Goal: Book appointment/travel/reservation

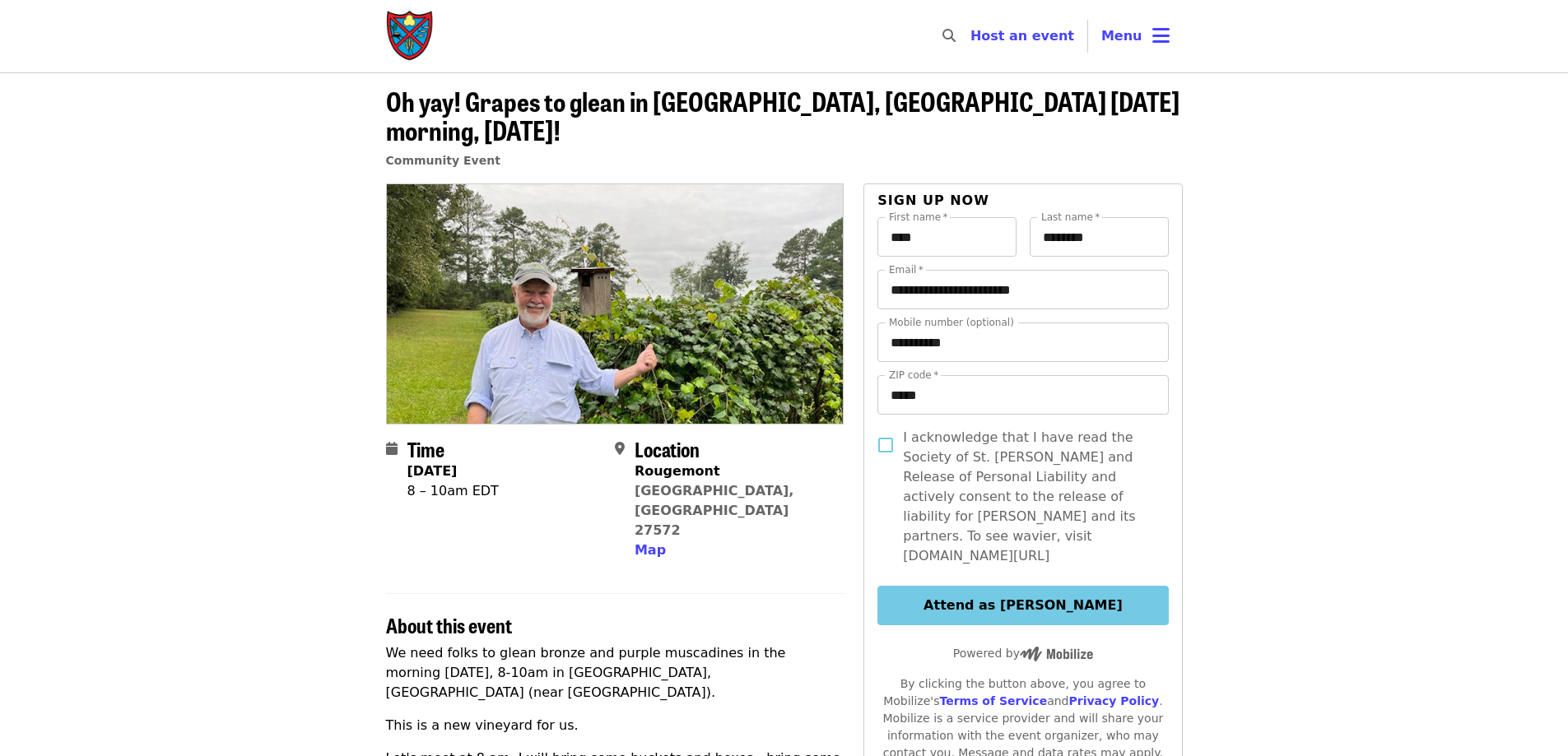
click at [639, 364] on img at bounding box center [615, 304] width 456 height 239
click at [267, 305] on article "**********" at bounding box center [784, 707] width 1568 height 1270
click at [635, 543] on span "Map" at bounding box center [650, 550] width 31 height 16
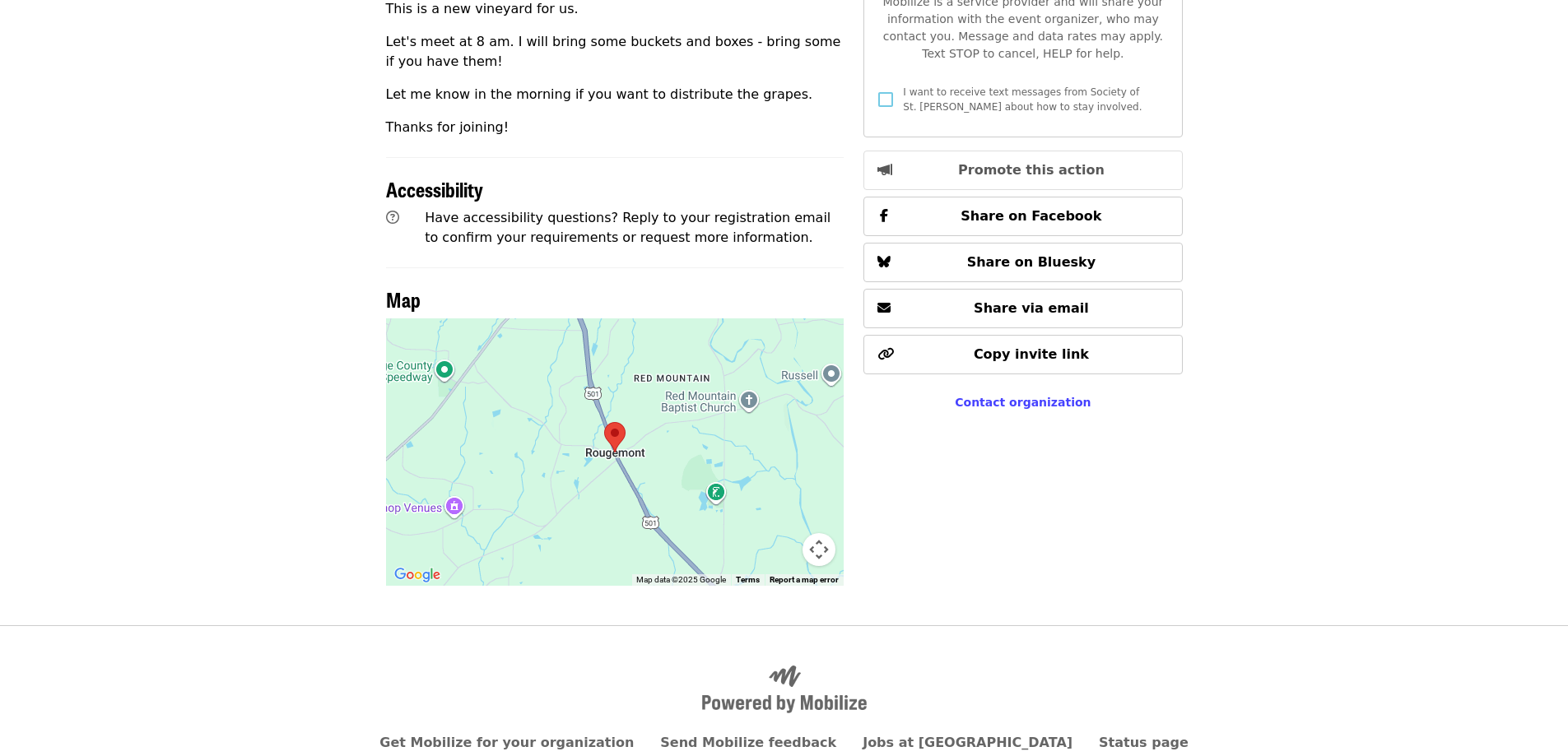
scroll to position [739, 0]
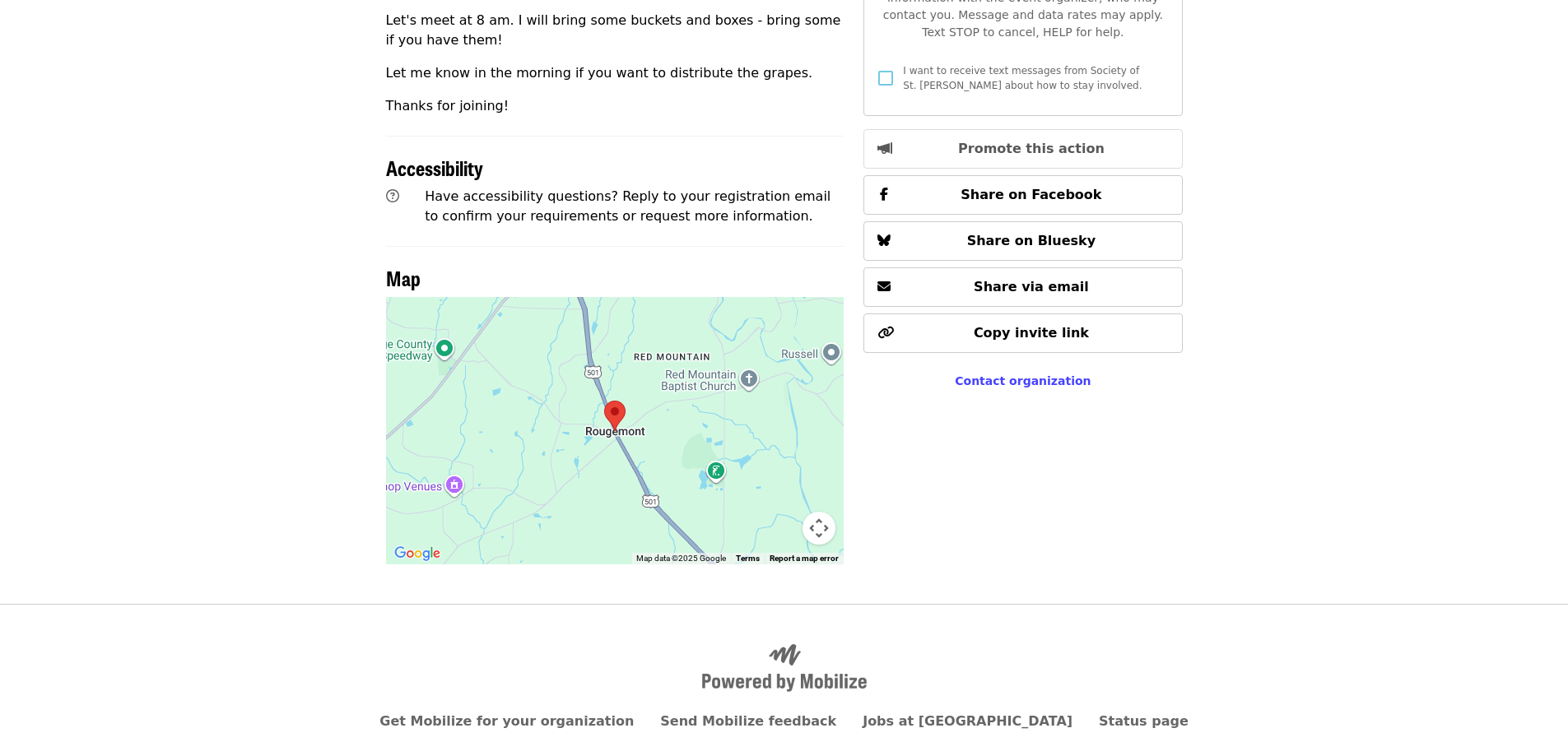
click at [686, 394] on div at bounding box center [615, 430] width 458 height 267
click at [416, 297] on div at bounding box center [615, 430] width 458 height 267
click at [812, 512] on button "Map camera controls" at bounding box center [819, 529] width 33 height 33
click at [776, 512] on button "Zoom out" at bounding box center [778, 529] width 33 height 33
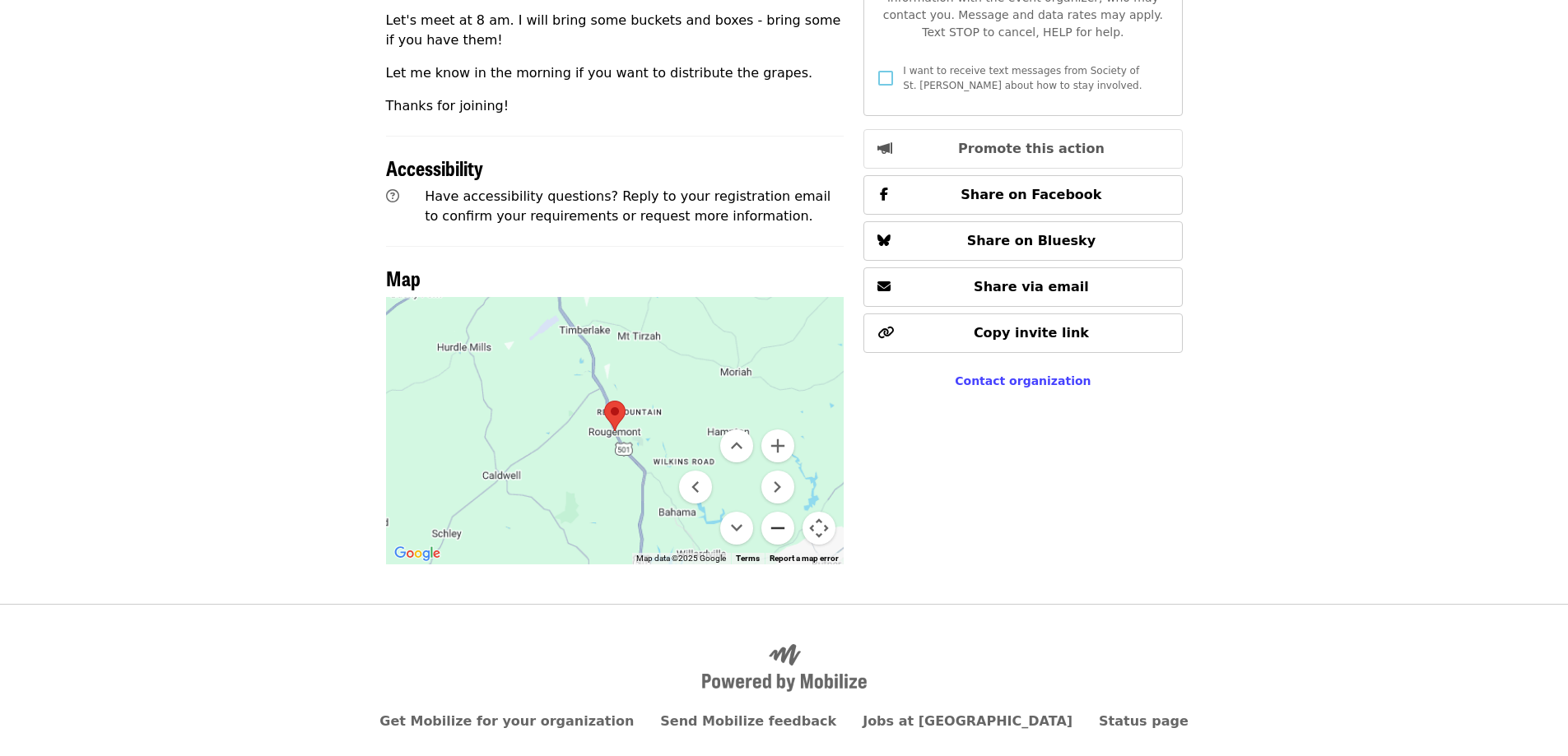
click at [776, 512] on button "Zoom out" at bounding box center [778, 529] width 33 height 33
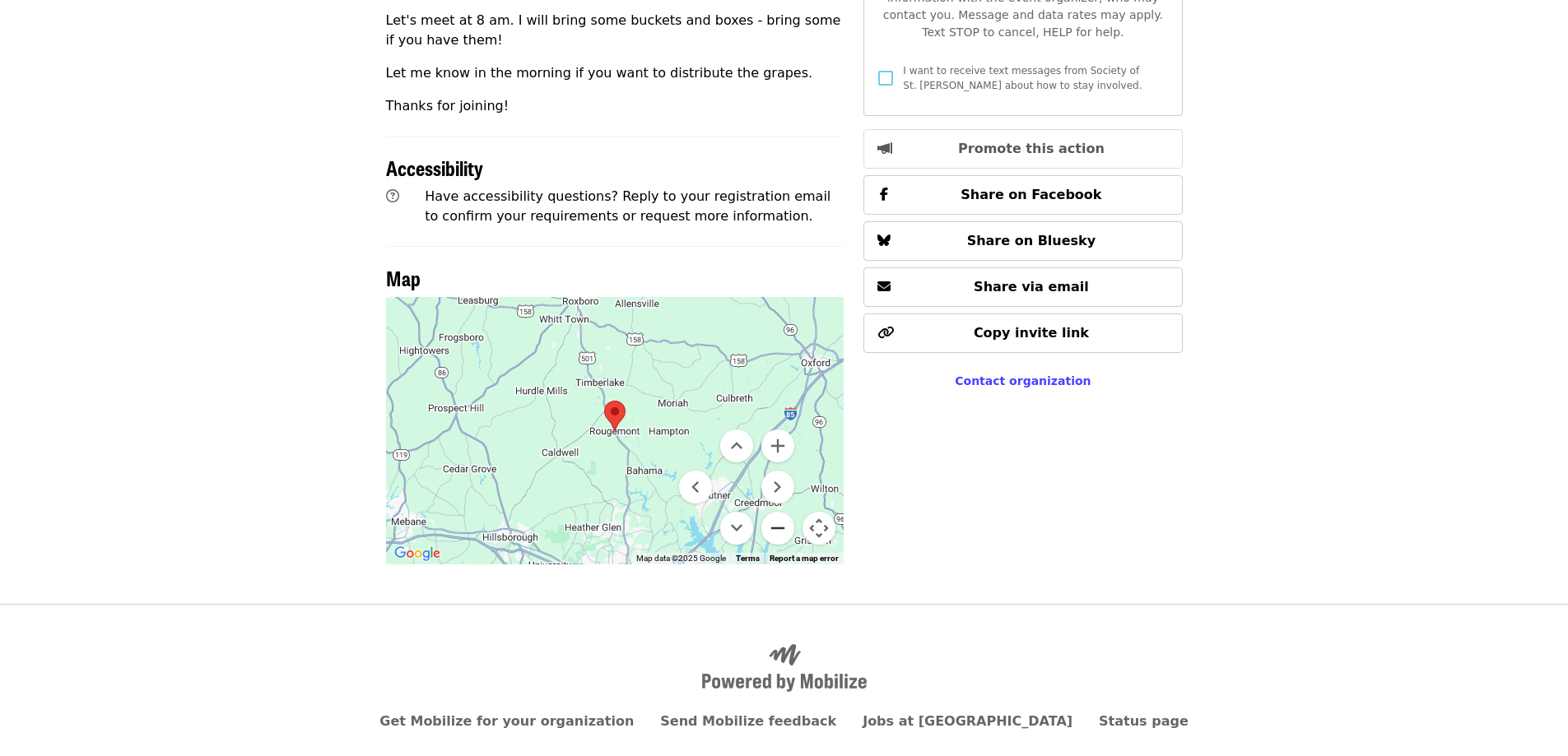
click at [776, 512] on button "Zoom out" at bounding box center [778, 529] width 33 height 33
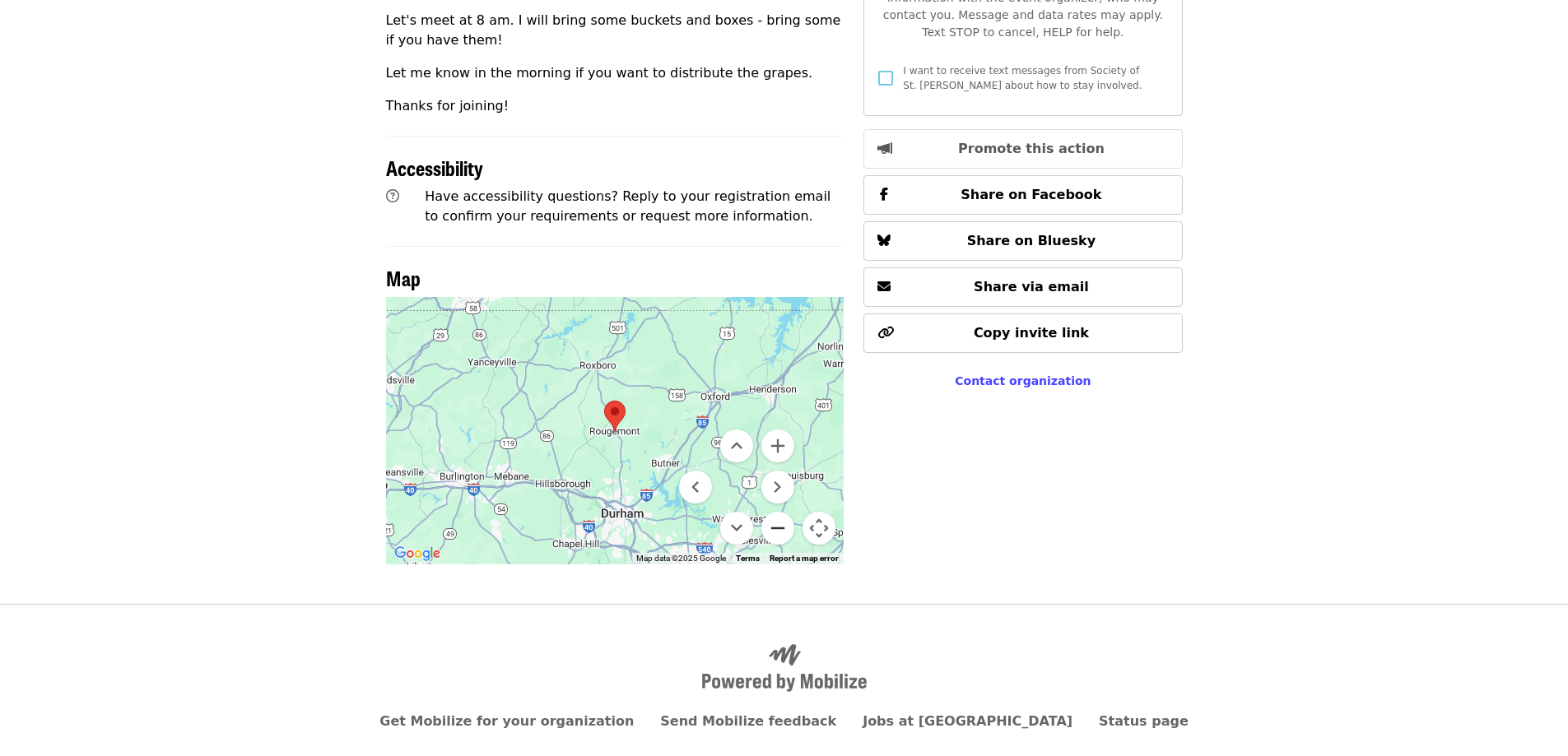
click at [776, 512] on button "Zoom out" at bounding box center [778, 529] width 33 height 33
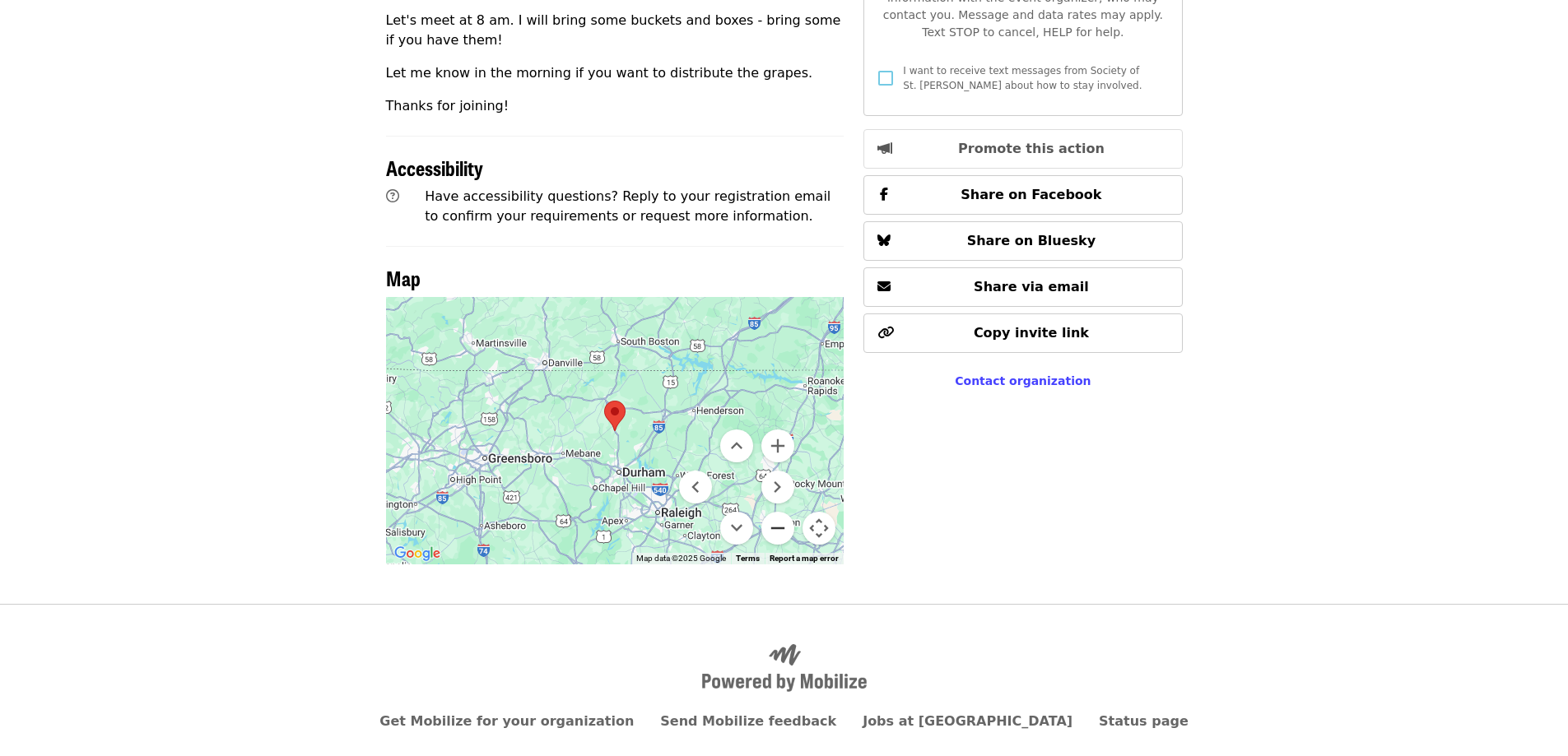
click at [776, 512] on button "Zoom out" at bounding box center [778, 529] width 33 height 33
